Goal: Transaction & Acquisition: Purchase product/service

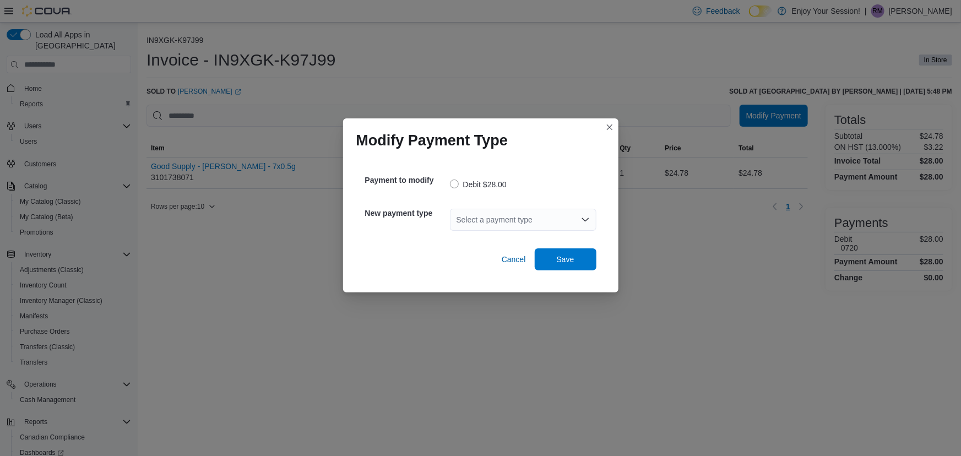
click at [565, 219] on div "Select a payment type" at bounding box center [523, 220] width 147 height 22
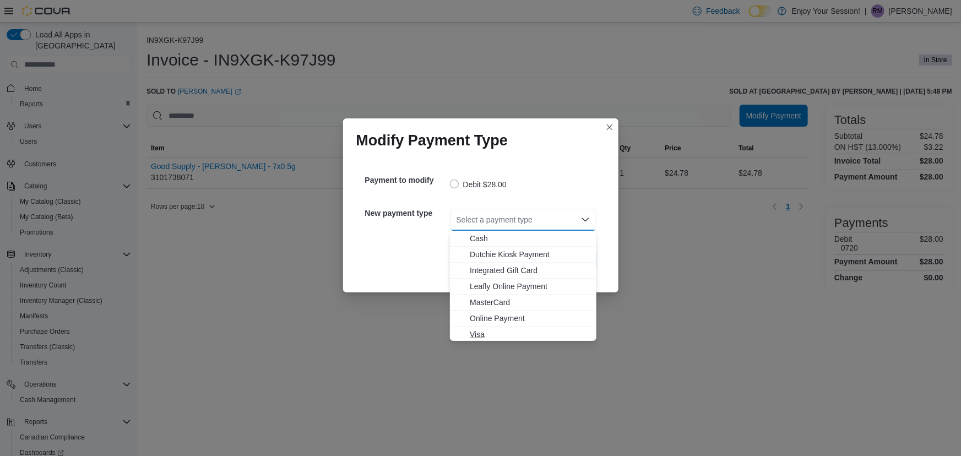
click at [491, 336] on span "Visa" at bounding box center [530, 334] width 120 height 11
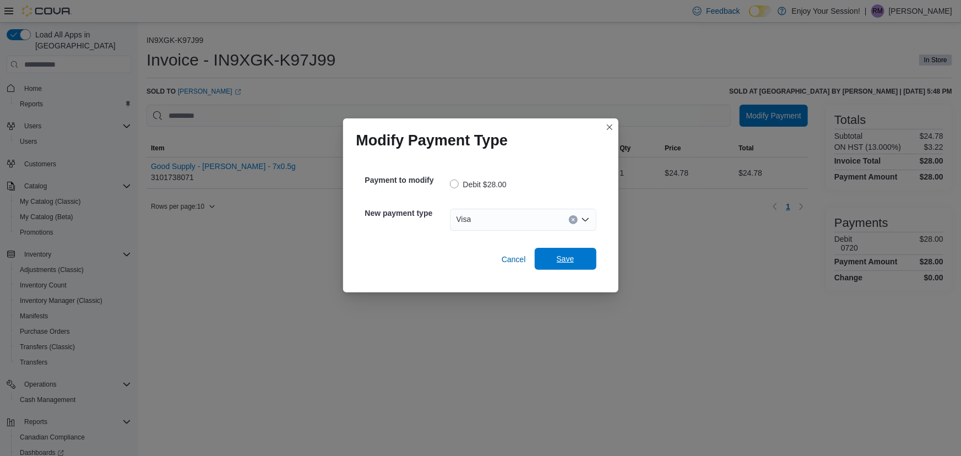
click at [560, 257] on span "Save" at bounding box center [566, 258] width 18 height 11
